Goal: Information Seeking & Learning: Learn about a topic

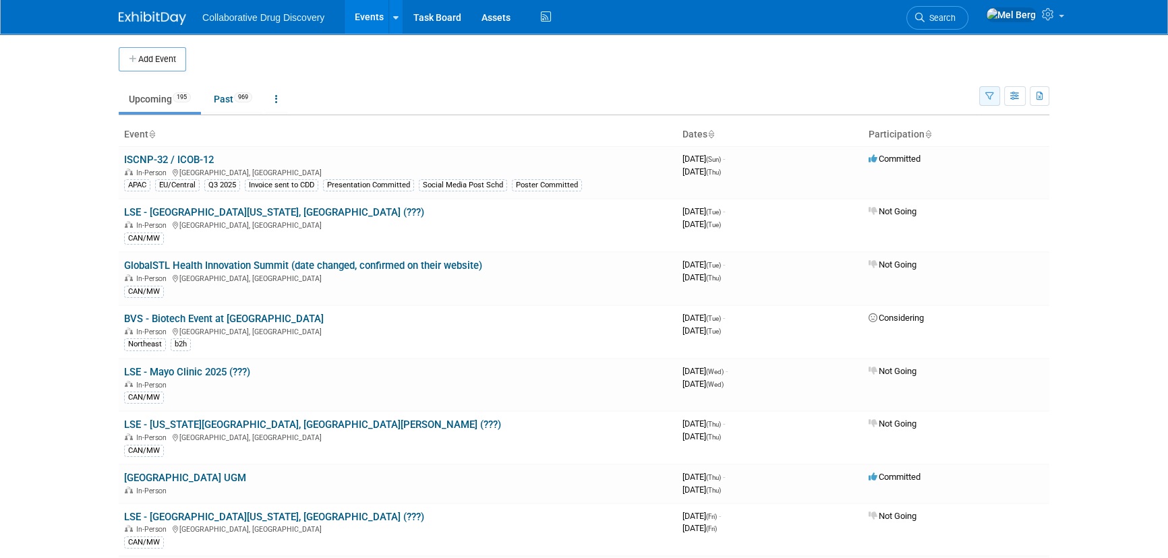
click at [991, 96] on icon "button" at bounding box center [989, 96] width 9 height 9
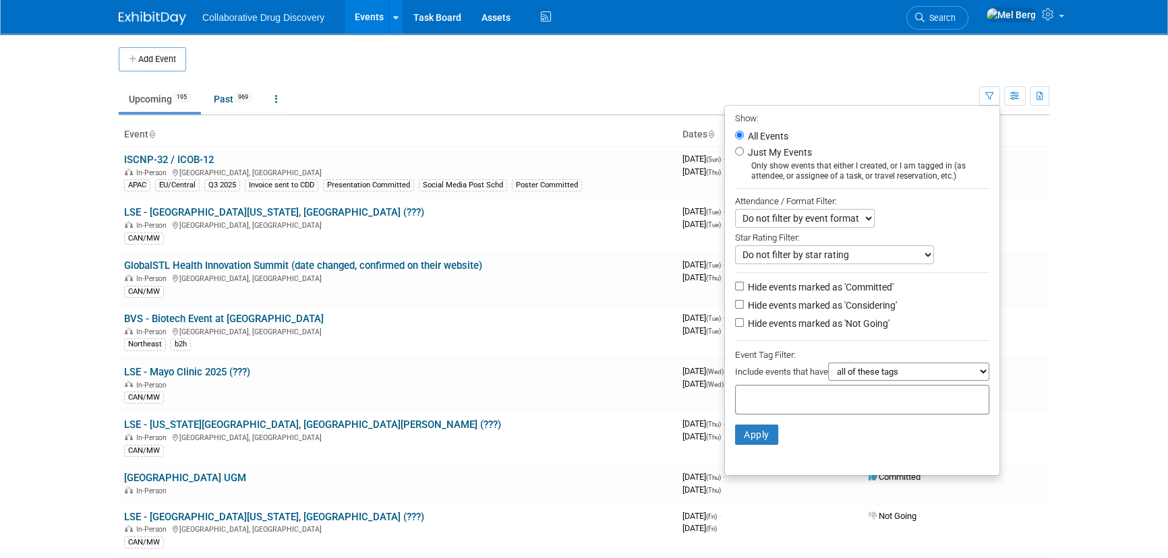
click at [763, 307] on label "Hide events marked as 'Considering'" at bounding box center [821, 305] width 152 height 13
click at [744, 307] on input "Hide events marked as 'Considering'" at bounding box center [739, 304] width 9 height 9
checkbox input "true"
click at [756, 328] on label "Hide events marked as 'Not Going'" at bounding box center [817, 323] width 144 height 13
click at [744, 327] on input "Hide events marked as 'Not Going'" at bounding box center [739, 322] width 9 height 9
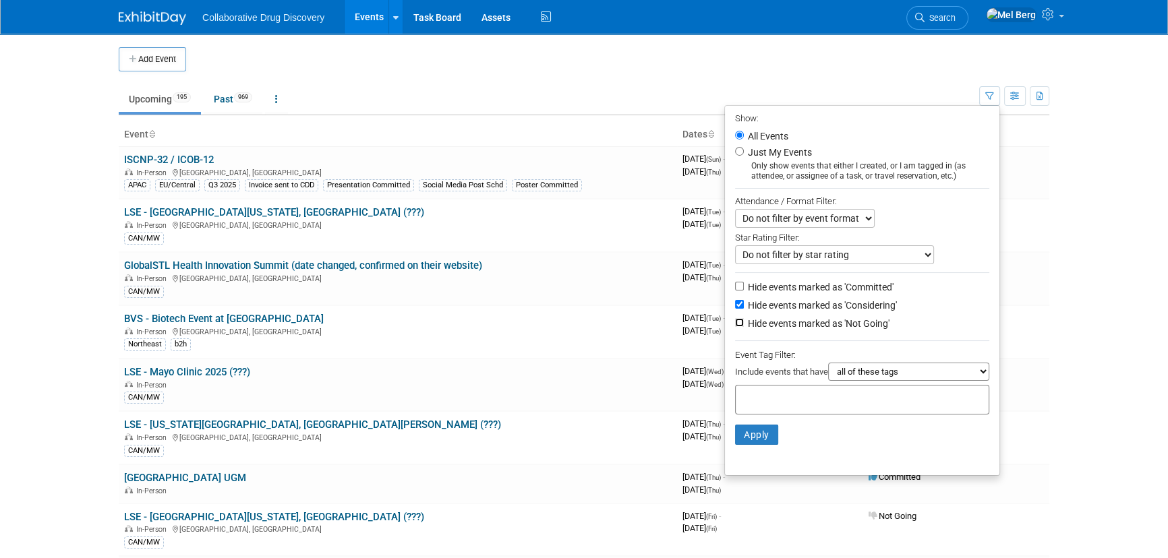
checkbox input "true"
click at [775, 405] on input "text" at bounding box center [795, 397] width 108 height 13
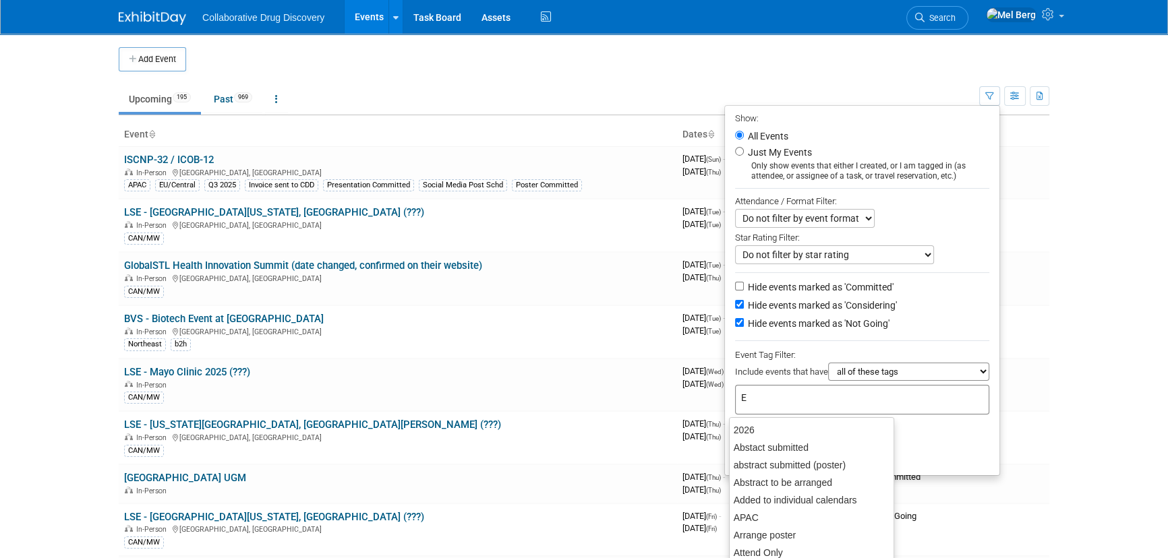
type input "Eu"
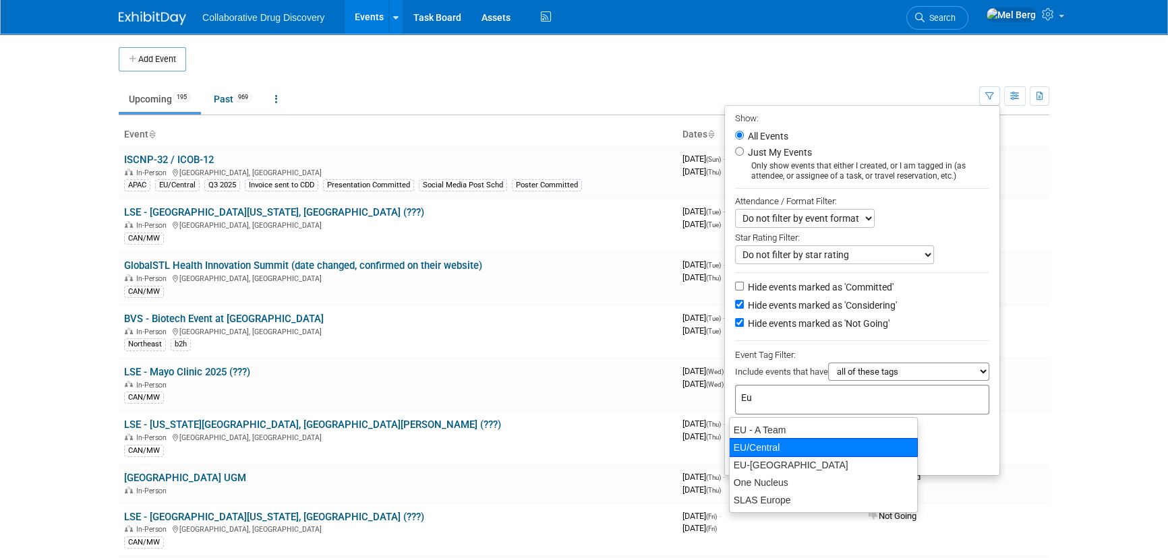
click at [767, 448] on div "EU/Central" at bounding box center [823, 447] width 189 height 19
type input "EU/Central"
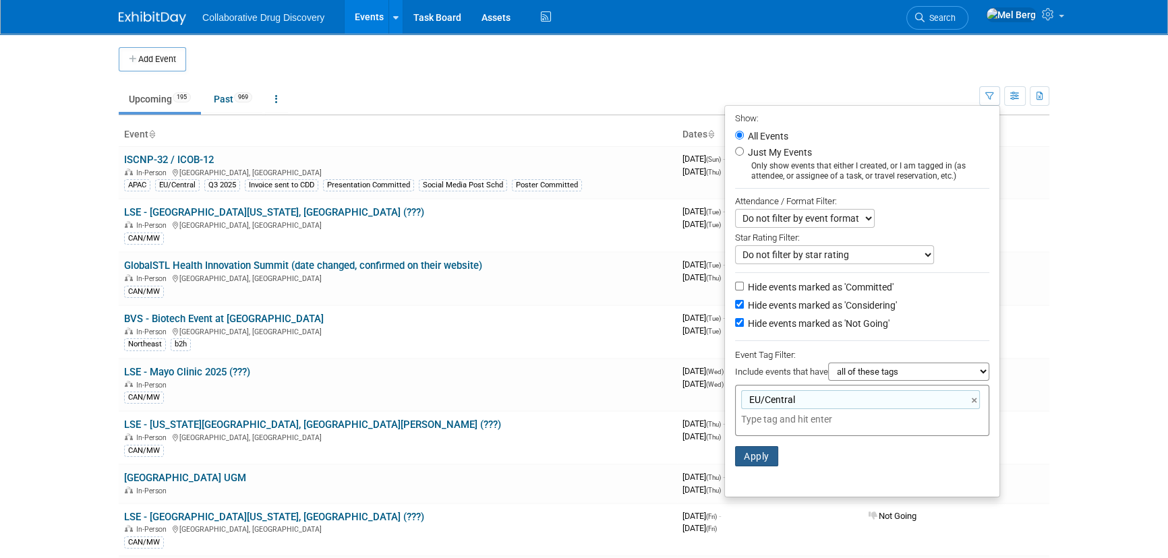
click at [762, 458] on button "Apply" at bounding box center [756, 456] width 43 height 20
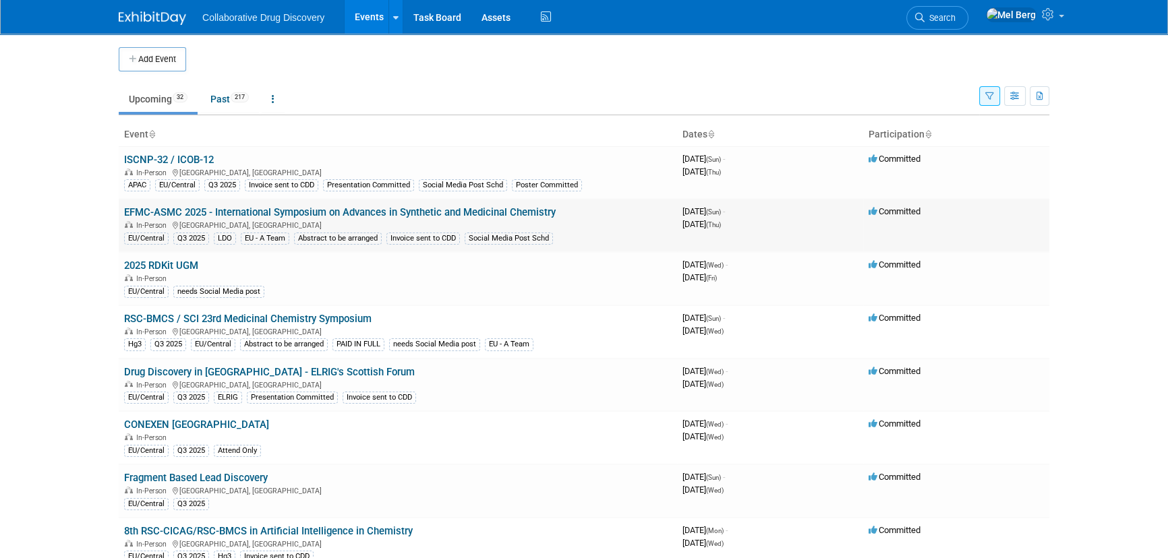
copy link "EFMC-ASMC 2025 - International Symposium on Advances in Synthetic and Medicinal…"
drag, startPoint x: 570, startPoint y: 208, endPoint x: 123, endPoint y: 216, distance: 447.1
click at [123, 216] on td "EFMC-ASMC 2025 - International Symposium on Advances in Synthetic and Medicinal…" at bounding box center [398, 225] width 558 height 53
drag, startPoint x: 684, startPoint y: 209, endPoint x: 732, endPoint y: 209, distance: 47.9
click at [725, 209] on span "August 31, 2025 (Sun) -" at bounding box center [703, 211] width 42 height 10
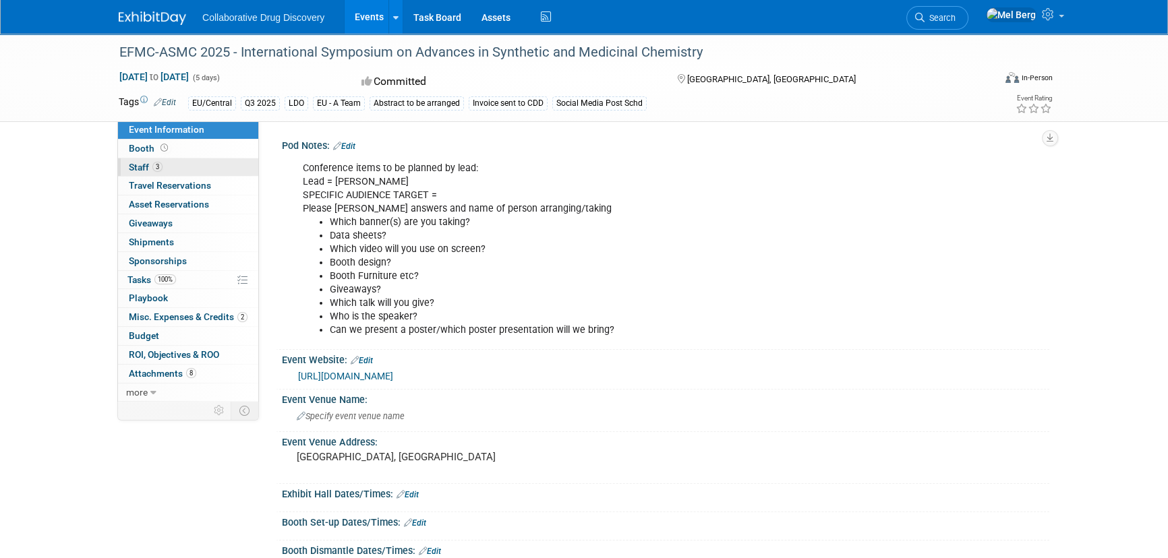
click at [143, 167] on span "Staff 3" at bounding box center [146, 167] width 34 height 11
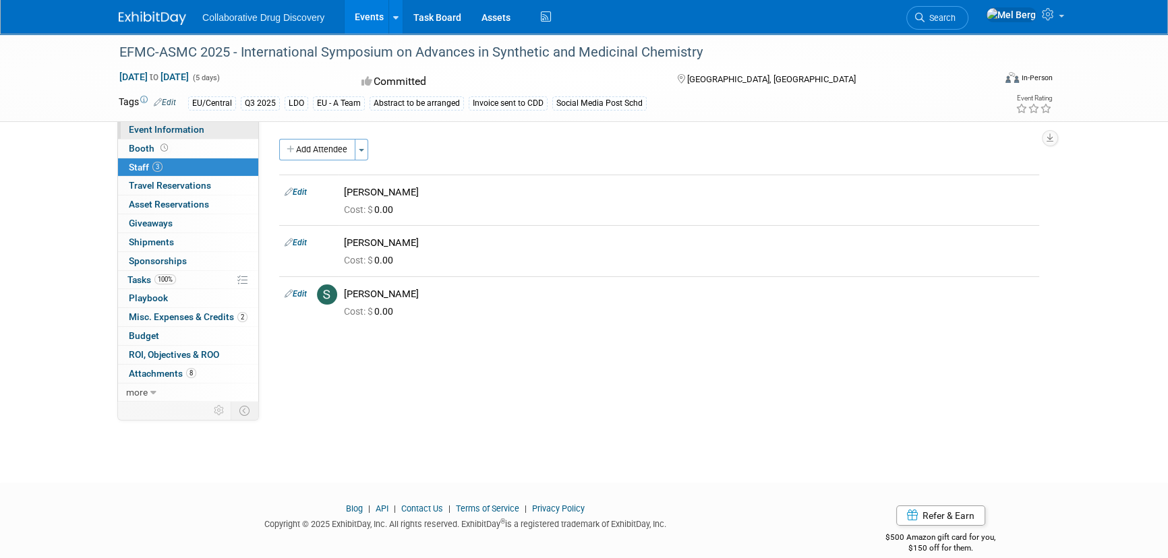
drag, startPoint x: 148, startPoint y: 129, endPoint x: 155, endPoint y: 129, distance: 7.4
click at [148, 129] on span "Event Information" at bounding box center [167, 129] width 76 height 11
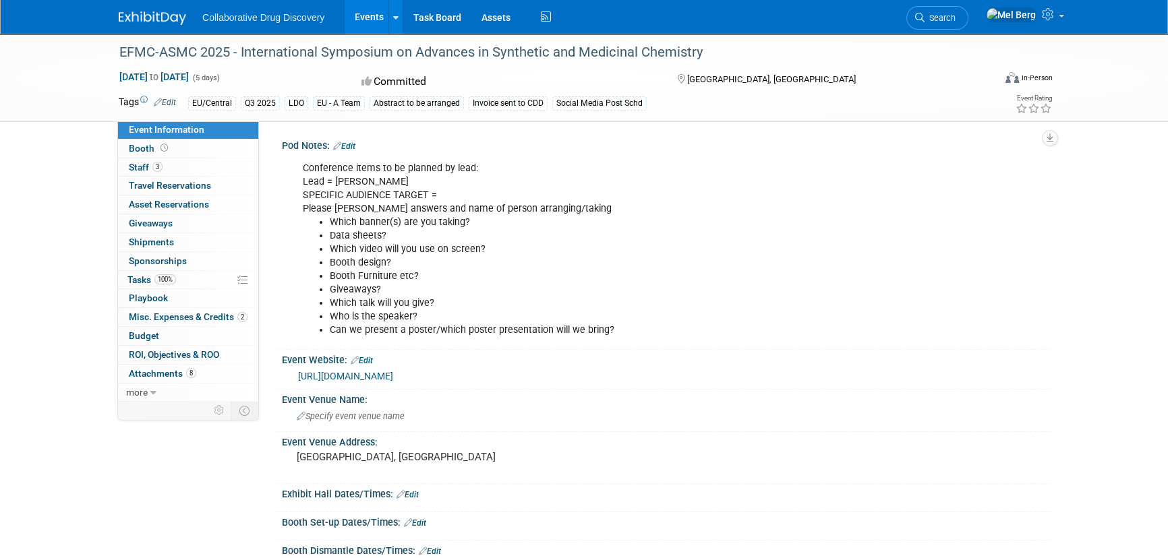
click at [344, 378] on link "https://www.efmc-asmc.org/" at bounding box center [345, 376] width 95 height 11
click at [136, 168] on span "Staff 3" at bounding box center [146, 167] width 34 height 11
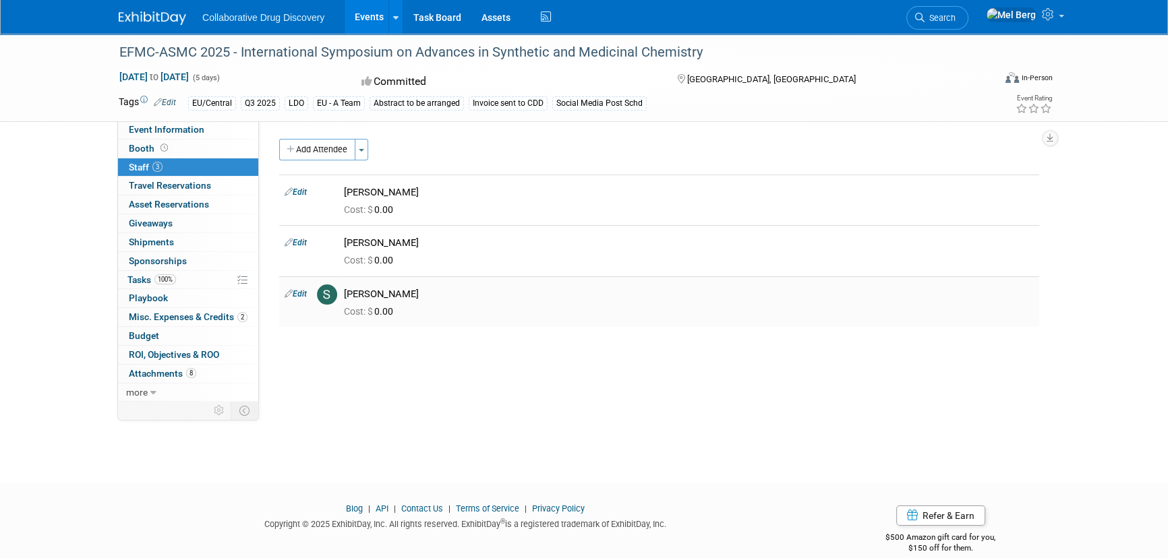
drag, startPoint x: 274, startPoint y: 181, endPoint x: 434, endPoint y: 288, distance: 192.4
click at [434, 288] on div "Pod Notes: Edit Conference items to be planned by lead: Lead = Ben SPECIFIC AUD…" at bounding box center [654, 261] width 790 height 281
copy div "Edit Ben Retamal Cost: $ 0.00 Edit Mariana Vaschetto Cost: $ 0.00 Edit Susana T…"
click at [156, 127] on span "Event Information" at bounding box center [167, 129] width 76 height 11
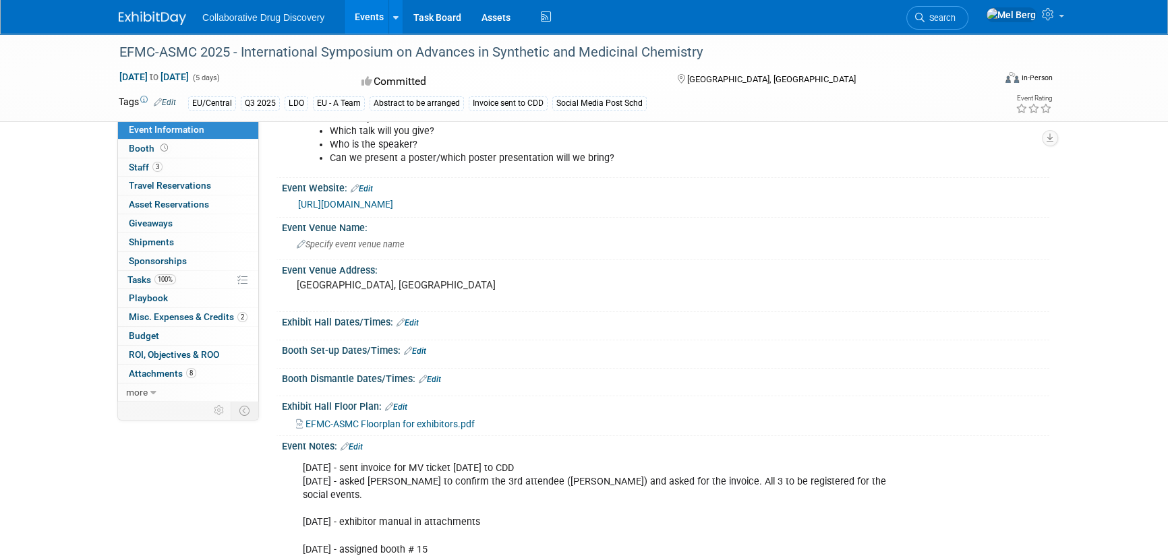
scroll to position [306, 0]
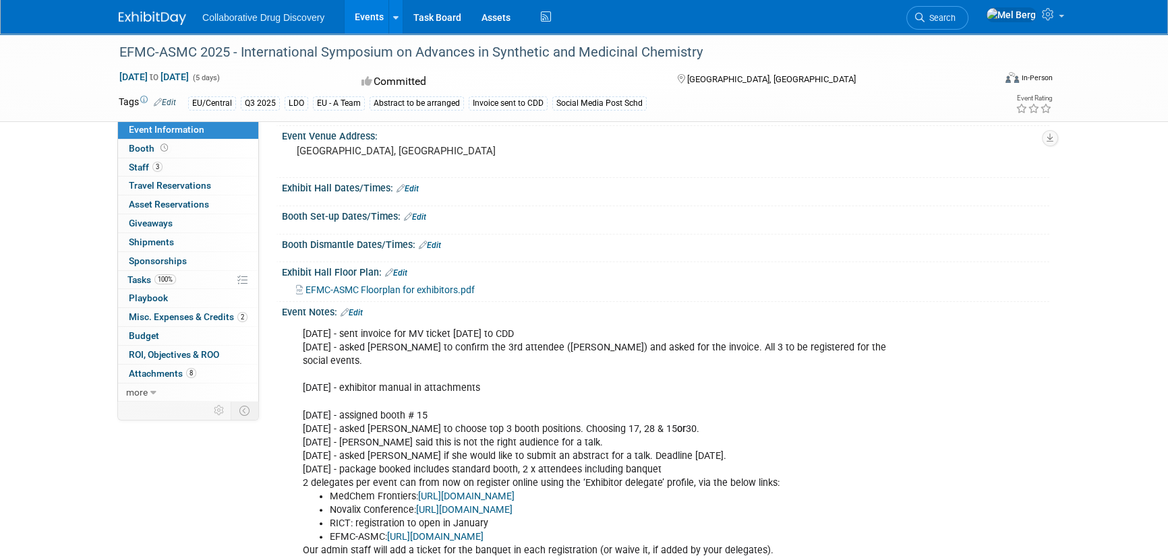
copy div "booth # 15"
drag, startPoint x: 455, startPoint y: 398, endPoint x: 398, endPoint y: 404, distance: 57.6
